Goal: Find specific page/section: Find specific page/section

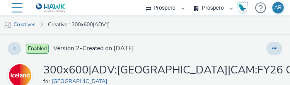
select select "47c37c18-910e-43a3-bb91-a2beb2847406"
select select "b1b940d3-d05b-48b5-821e-f328c33b988b"
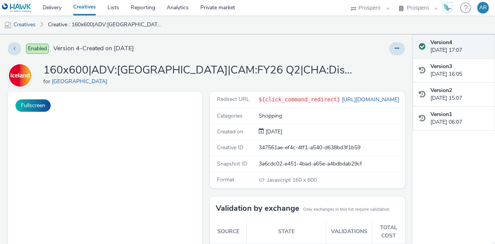
select select "47c37c18-910e-43a3-bb91-a2beb2847406"
select select "b1b940d3-d05b-48b5-821e-f328c33b988b"
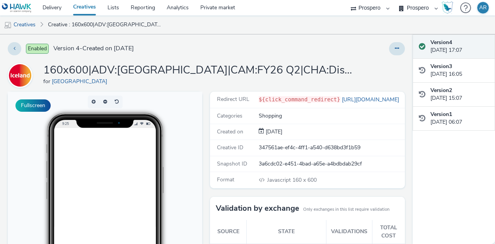
click at [158, 79] on div "for Iceland" at bounding box center [197, 82] width 309 height 8
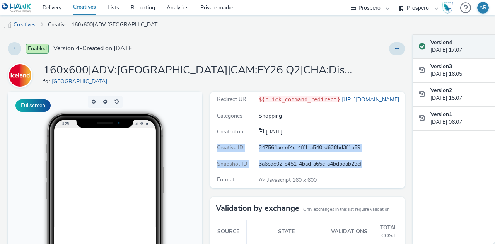
drag, startPoint x: 365, startPoint y: 162, endPoint x: 214, endPoint y: 147, distance: 151.6
click at [214, 147] on div "Redirect URL ${click_command_redirect} https://www.iceland.co.uk/ Categories Sh…" at bounding box center [307, 140] width 195 height 97
copy div "Creative ID 347561ae-ef4c-4ff1-a540-d638bd3f1b59 Snapshot ID 3a6cdc02-e451-4bad…"
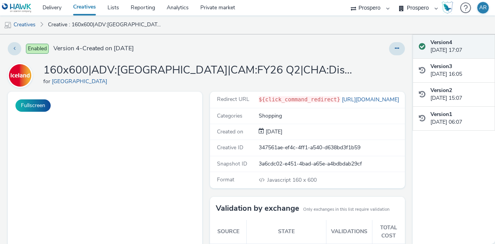
select select "47c37c18-910e-43a3-bb91-a2beb2847406"
select select "b1b940d3-d05b-48b5-821e-f328c33b988b"
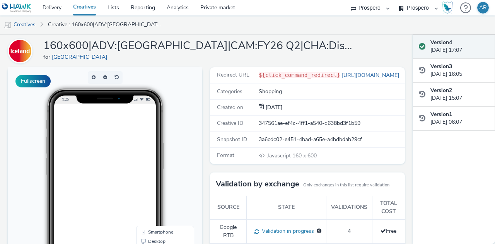
scroll to position [24, 0]
